Goal: Information Seeking & Learning: Learn about a topic

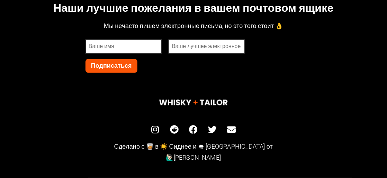
scroll to position [2942, 0]
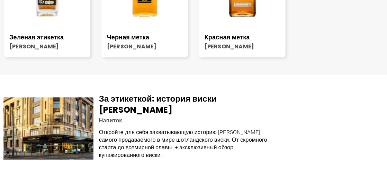
scroll to position [1419, 0]
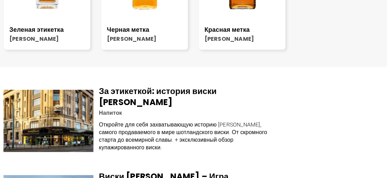
click at [243, 34] on font "Красная метка" at bounding box center [227, 29] width 45 height 9
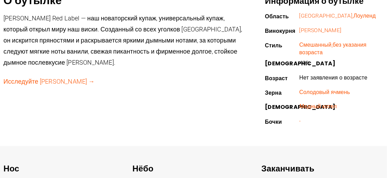
scroll to position [242, 0]
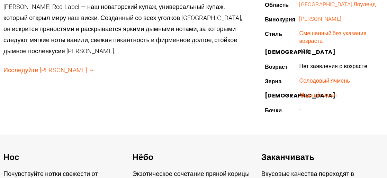
click at [86, 74] on font "Исследуйте [PERSON_NAME] →" at bounding box center [48, 69] width 91 height 7
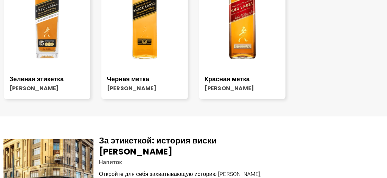
scroll to position [1350, 0]
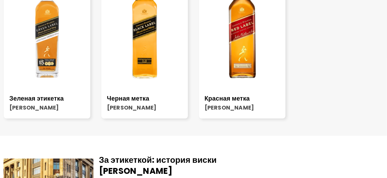
click at [239, 81] on img at bounding box center [242, 27] width 87 height 108
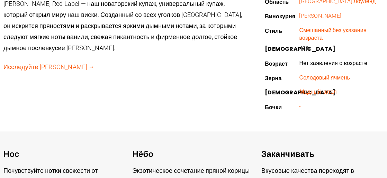
scroll to position [173, 0]
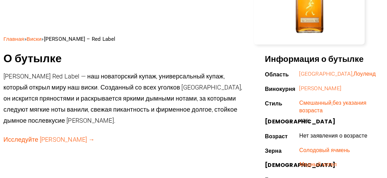
click at [309, 92] on font "[PERSON_NAME]" at bounding box center [320, 88] width 42 height 7
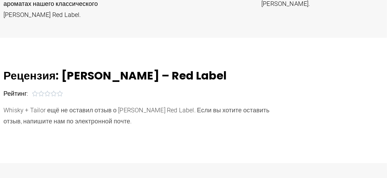
scroll to position [450, 0]
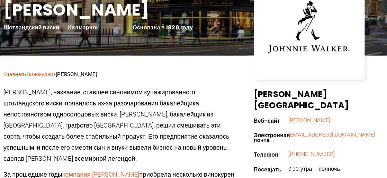
scroll to position [173, 0]
